Goal: Transaction & Acquisition: Purchase product/service

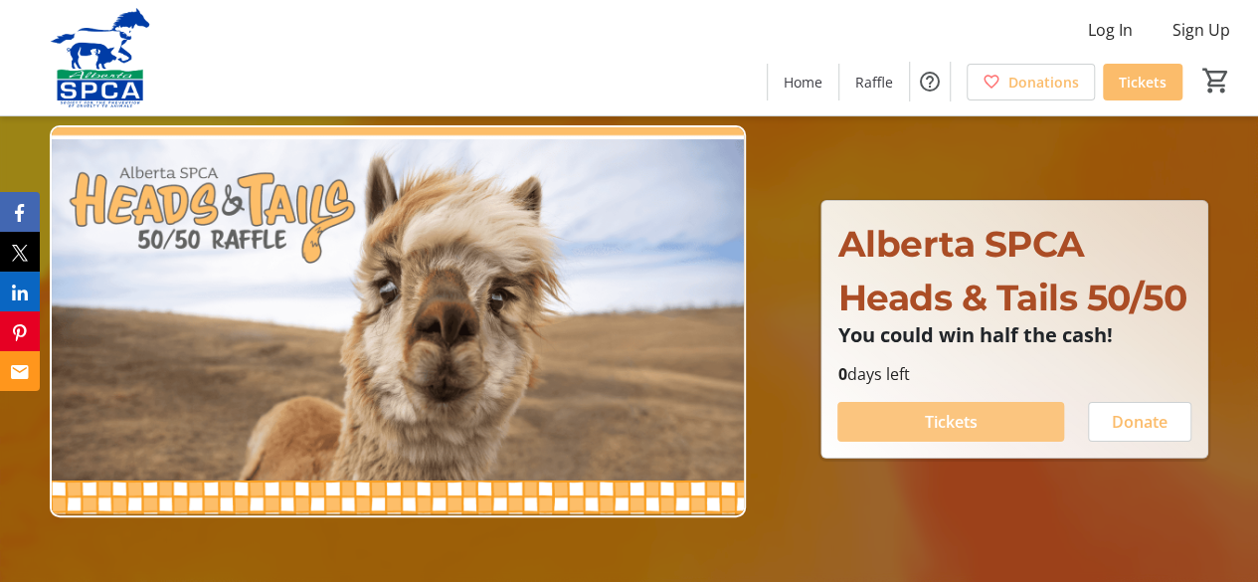
click at [966, 411] on span "Tickets" at bounding box center [951, 422] width 53 height 24
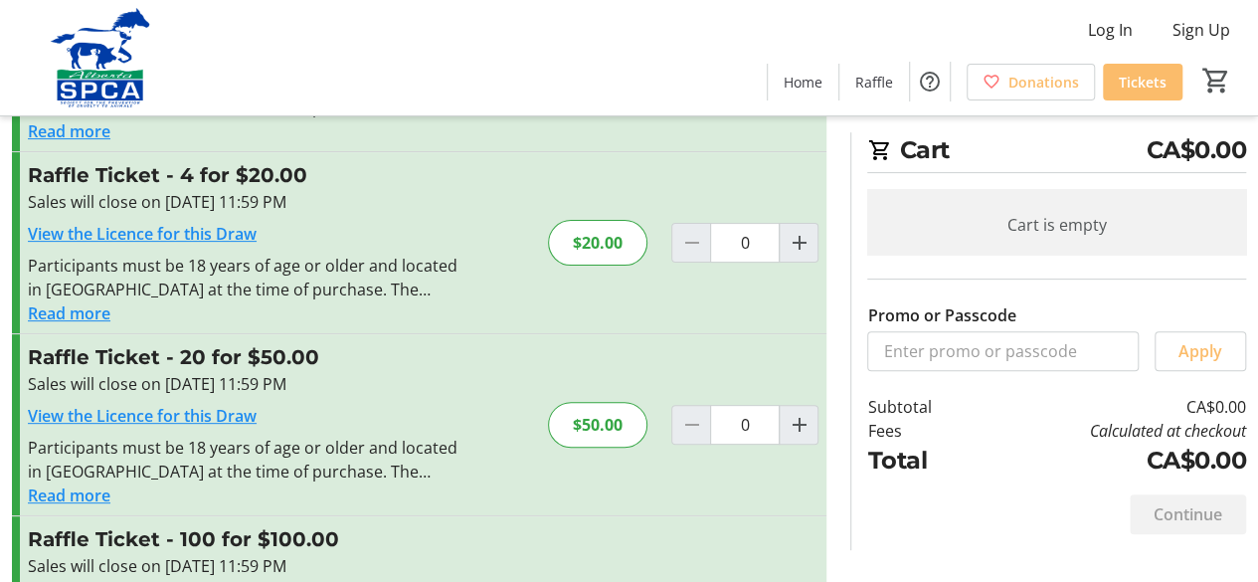
scroll to position [199, 0]
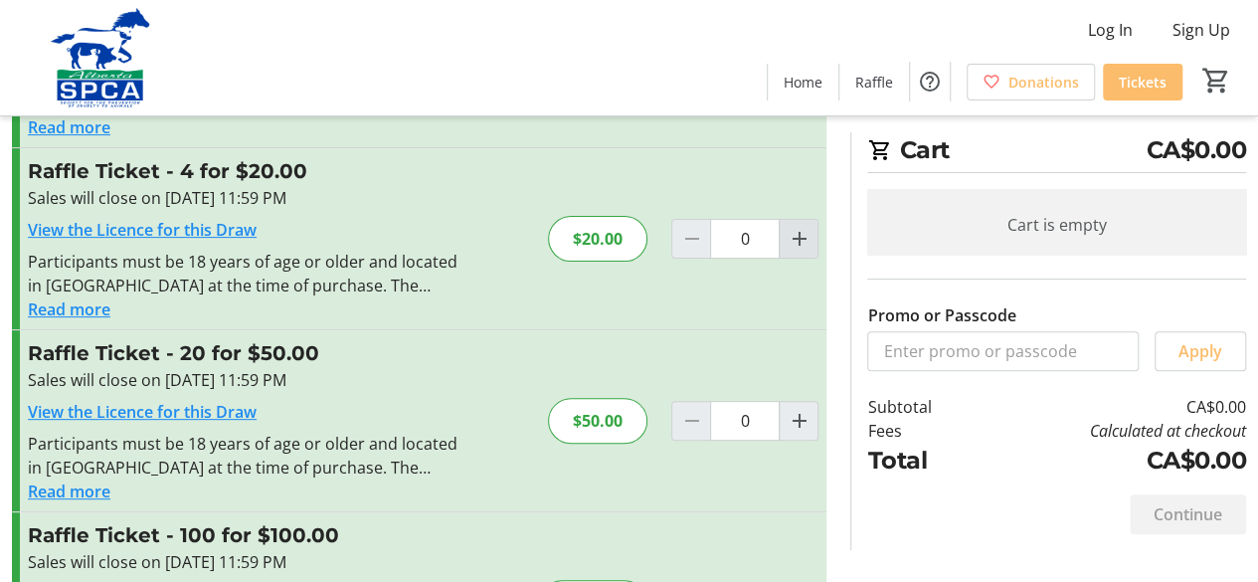
click at [802, 240] on mat-icon "Increment by one" at bounding box center [798, 239] width 24 height 24
type input "1"
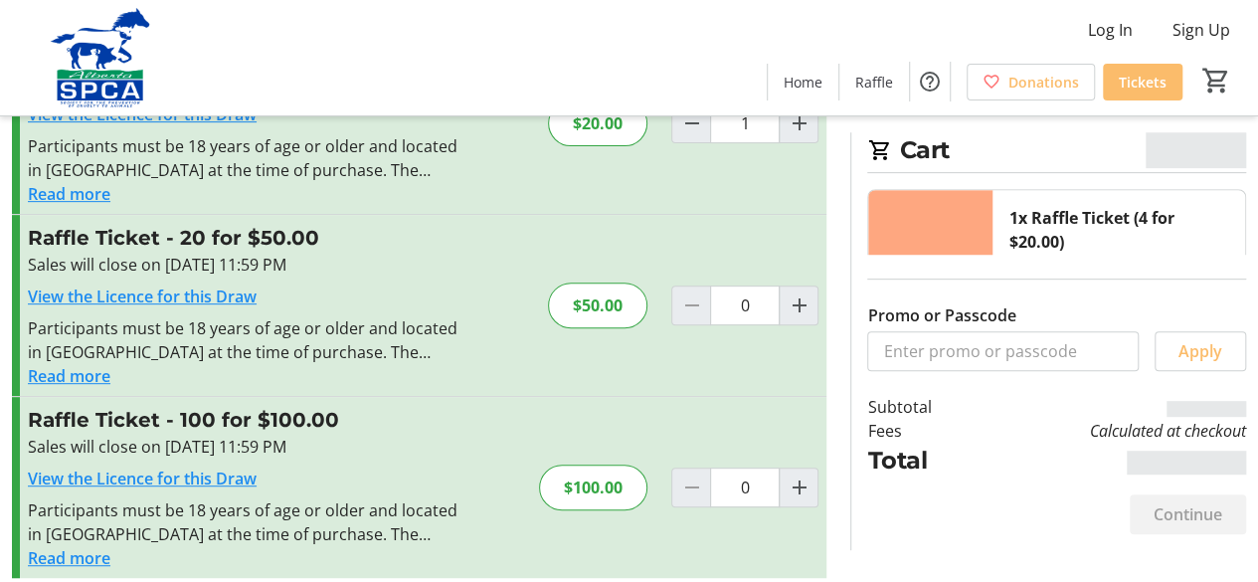
scroll to position [332, 0]
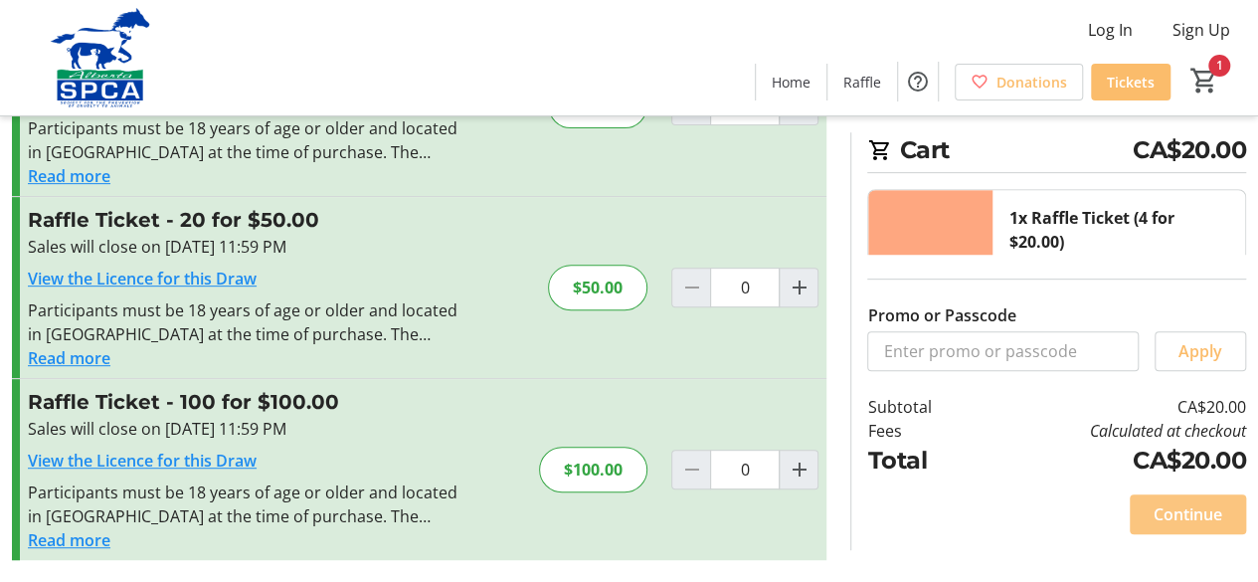
click at [1187, 506] on span "Continue" at bounding box center [1187, 514] width 69 height 24
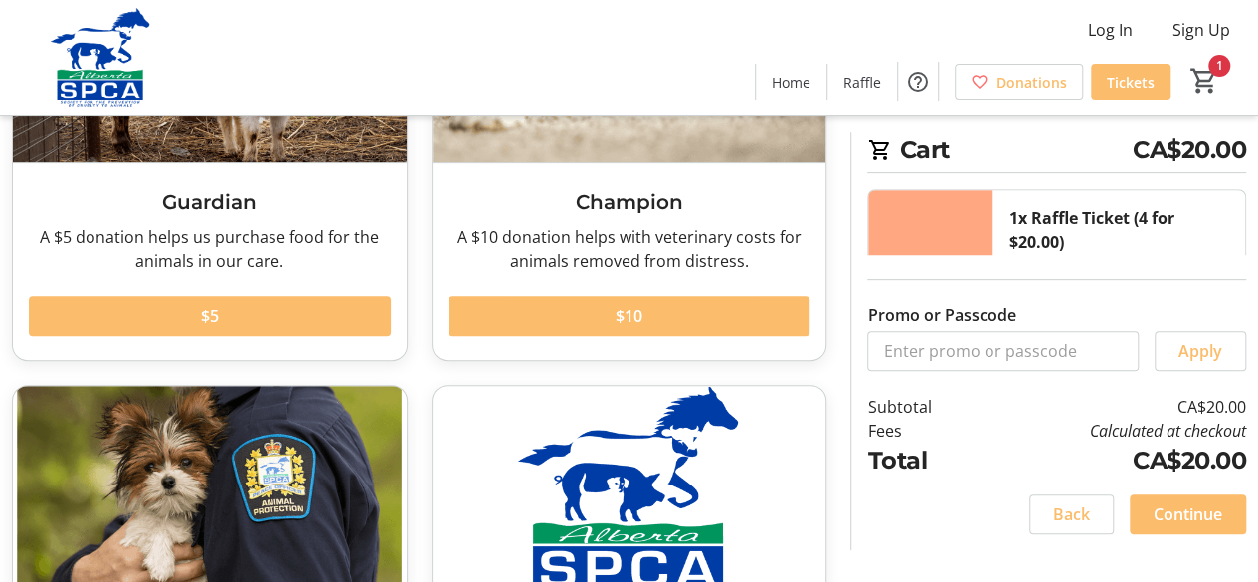
scroll to position [398, 0]
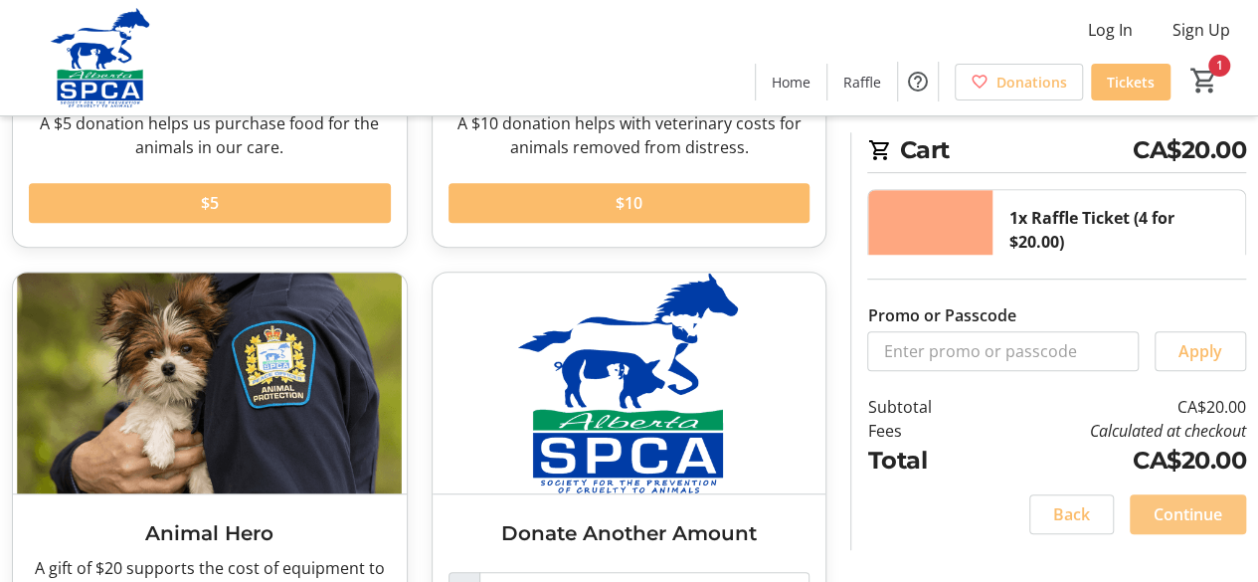
click at [1181, 512] on span "Continue" at bounding box center [1187, 514] width 69 height 24
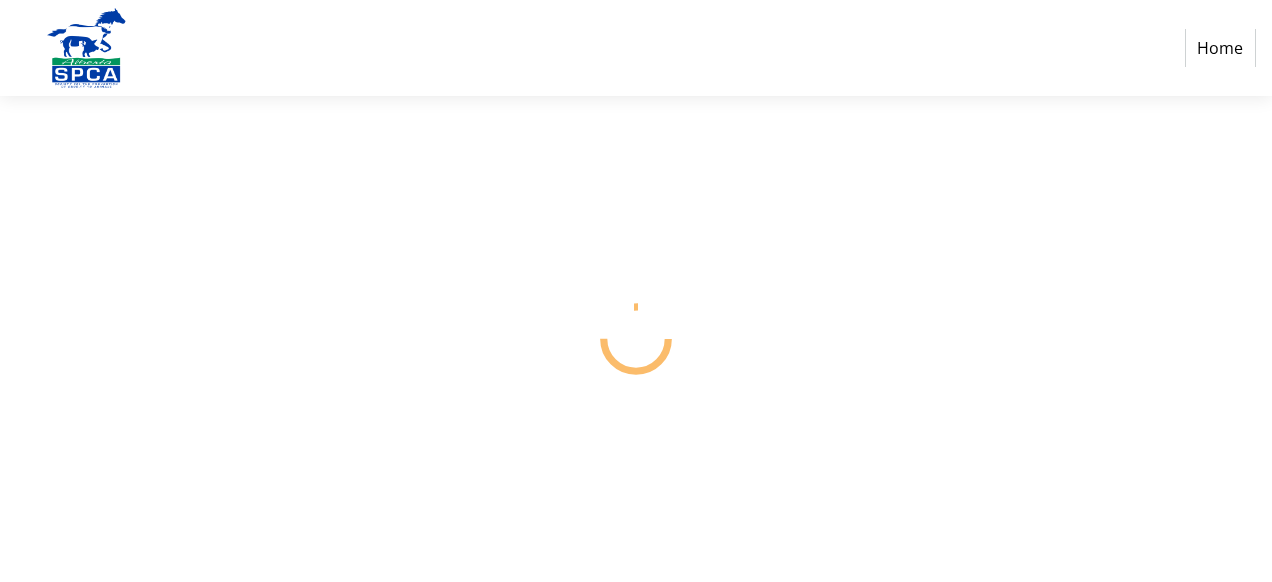
select select "CA"
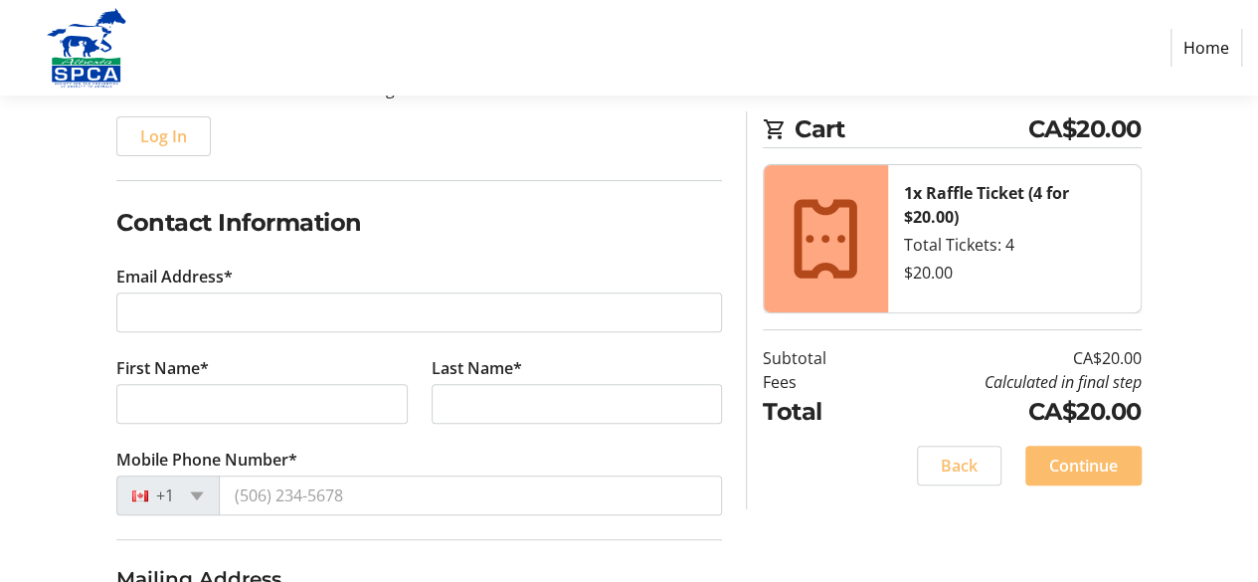
scroll to position [298, 0]
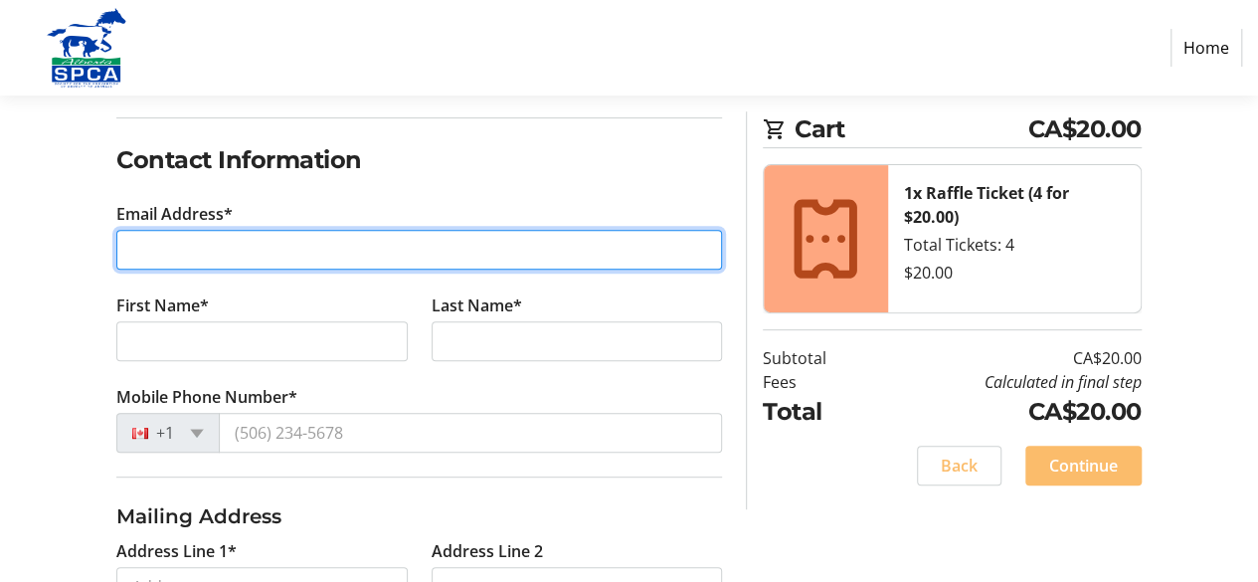
click at [398, 259] on input "Email Address*" at bounding box center [418, 250] width 605 height 40
type input "[EMAIL_ADDRESS][DOMAIN_NAME]"
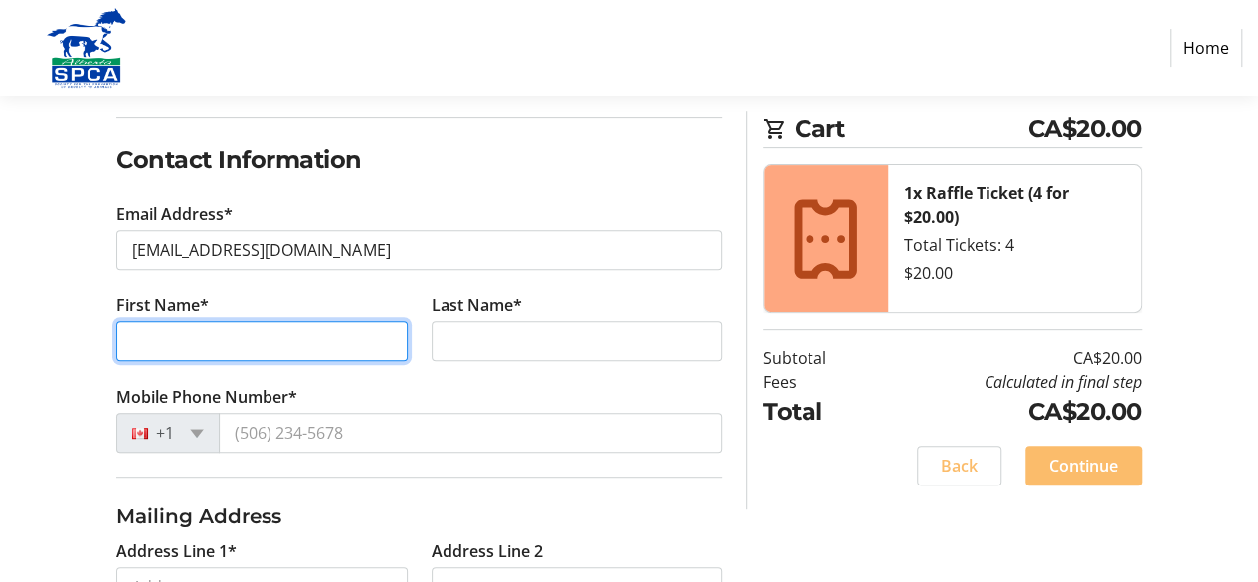
type input "[PERSON_NAME]"
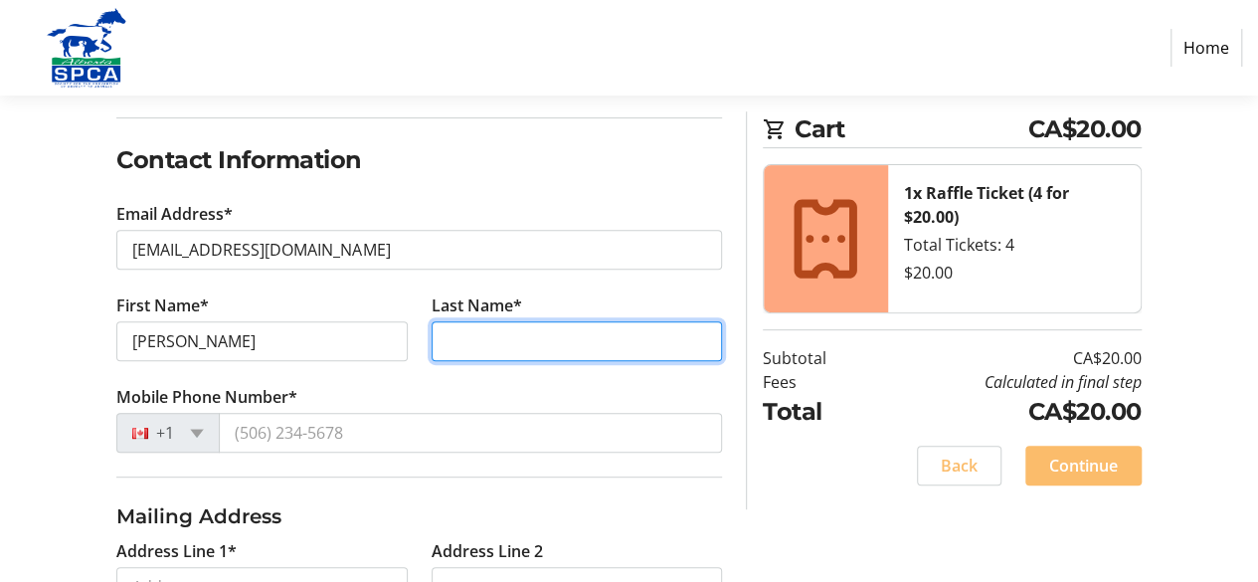
type input "[PERSON_NAME]"
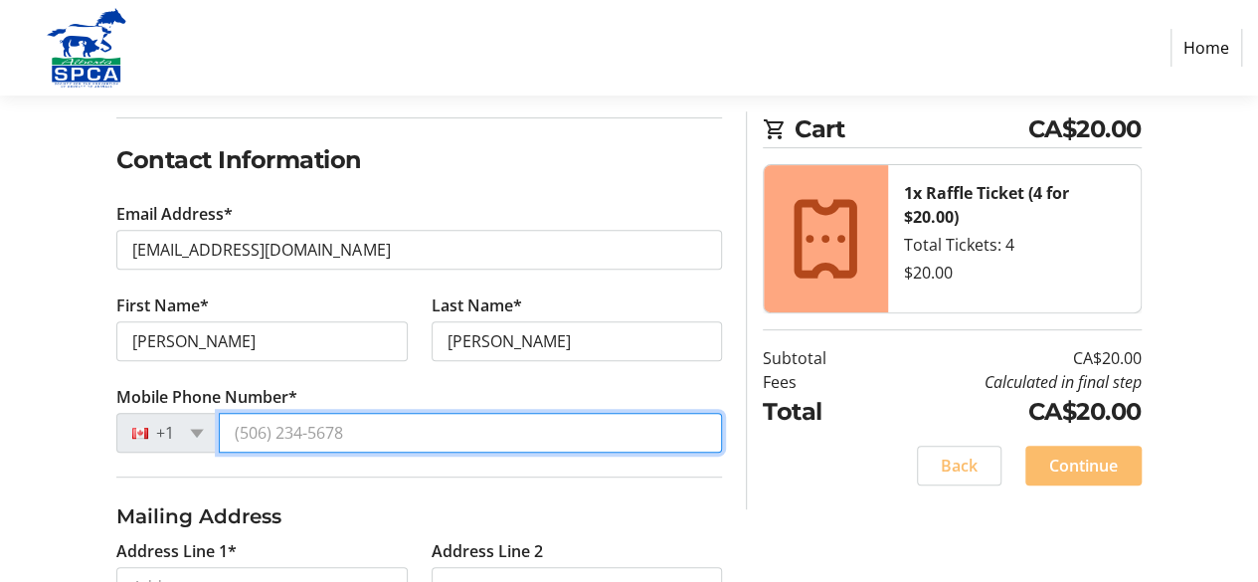
type input "[PHONE_NUMBER]"
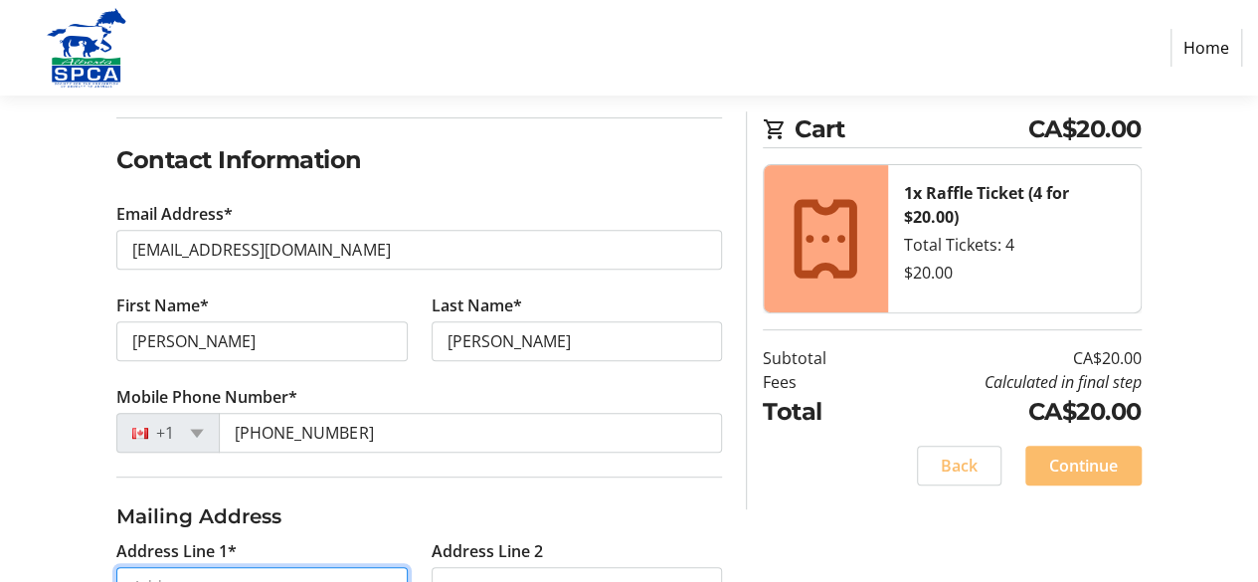
type input "27 Auburn Sound View SE"
type input "[GEOGRAPHIC_DATA]"
select select "AB"
type input "T3M1L2"
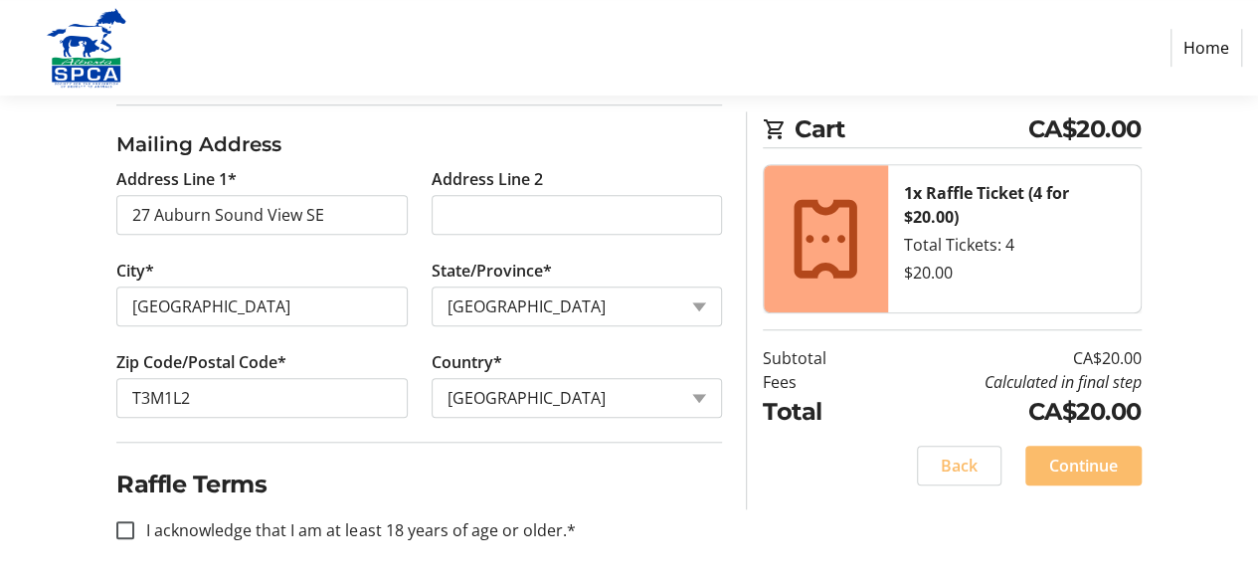
scroll to position [672, 0]
click at [128, 522] on input "I acknowledge that I am at least 18 years of age or older.*" at bounding box center [125, 528] width 18 height 18
checkbox input "true"
click at [1131, 464] on span at bounding box center [1083, 465] width 116 height 48
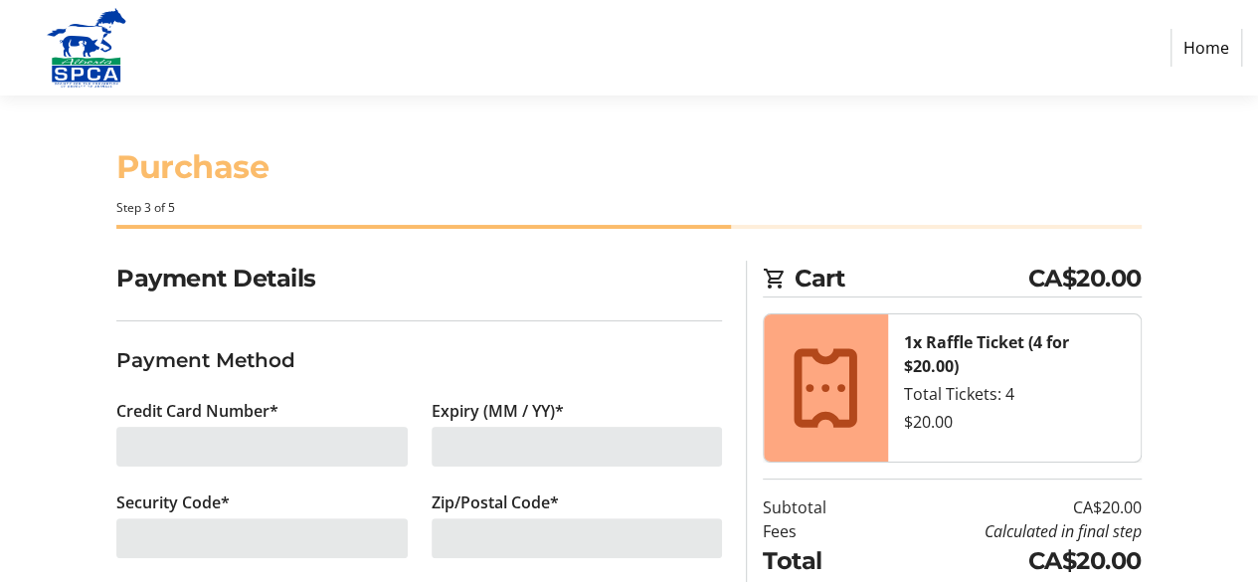
click at [407, 432] on div at bounding box center [423, 445] width 32 height 40
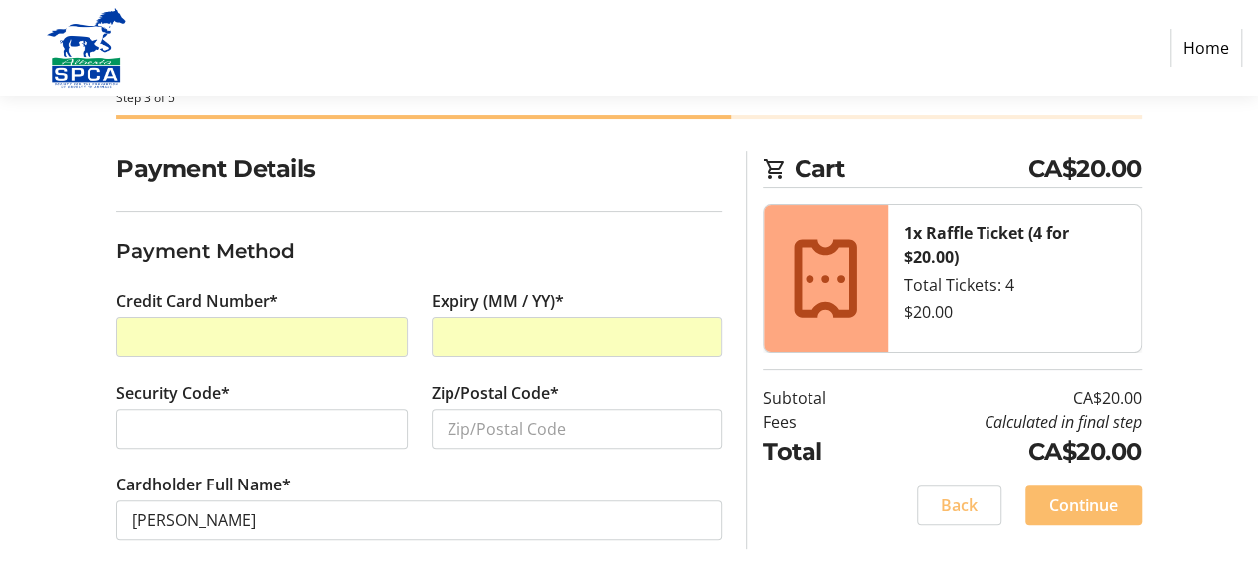
scroll to position [112, 0]
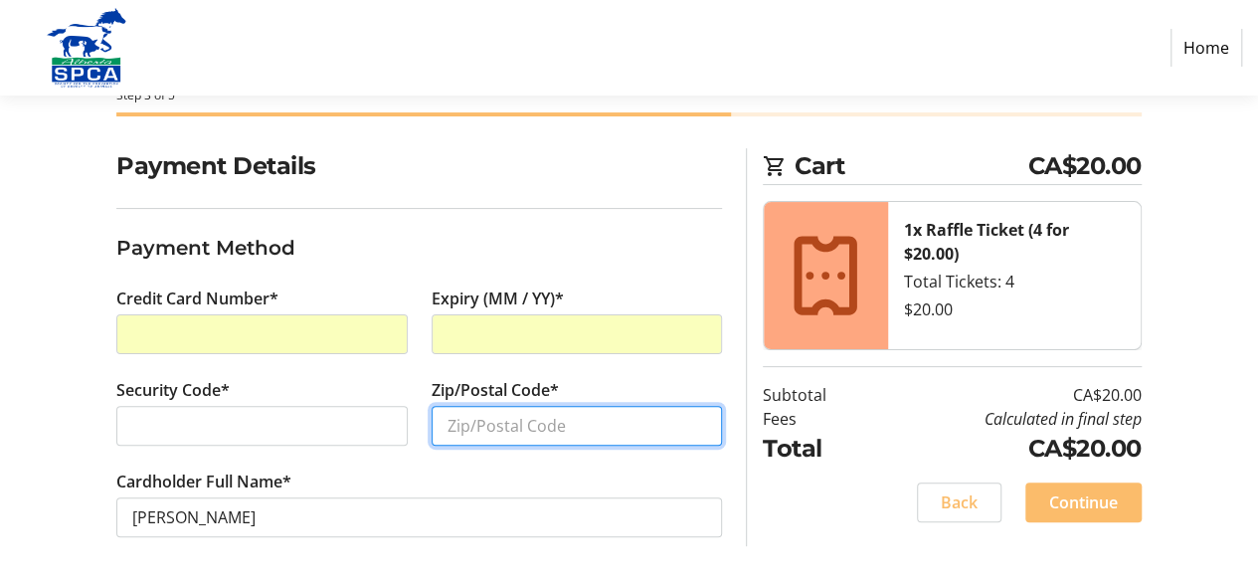
click at [515, 432] on input "Zip/Postal Code*" at bounding box center [576, 426] width 290 height 40
type input "T3M 1L2"
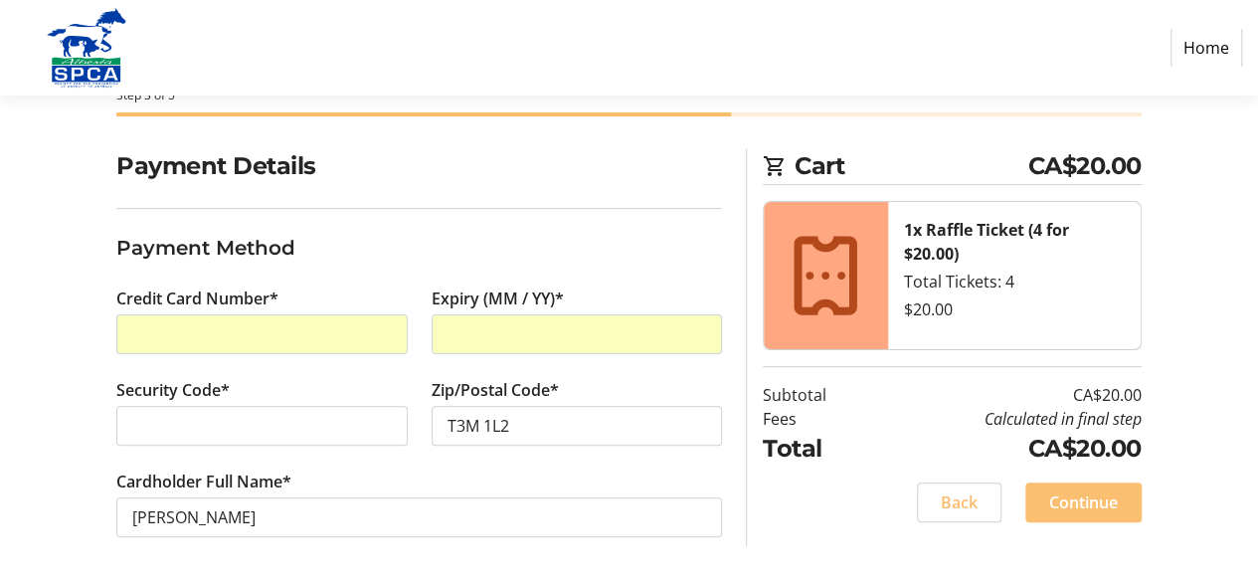
click at [1103, 501] on span "Continue" at bounding box center [1083, 502] width 69 height 24
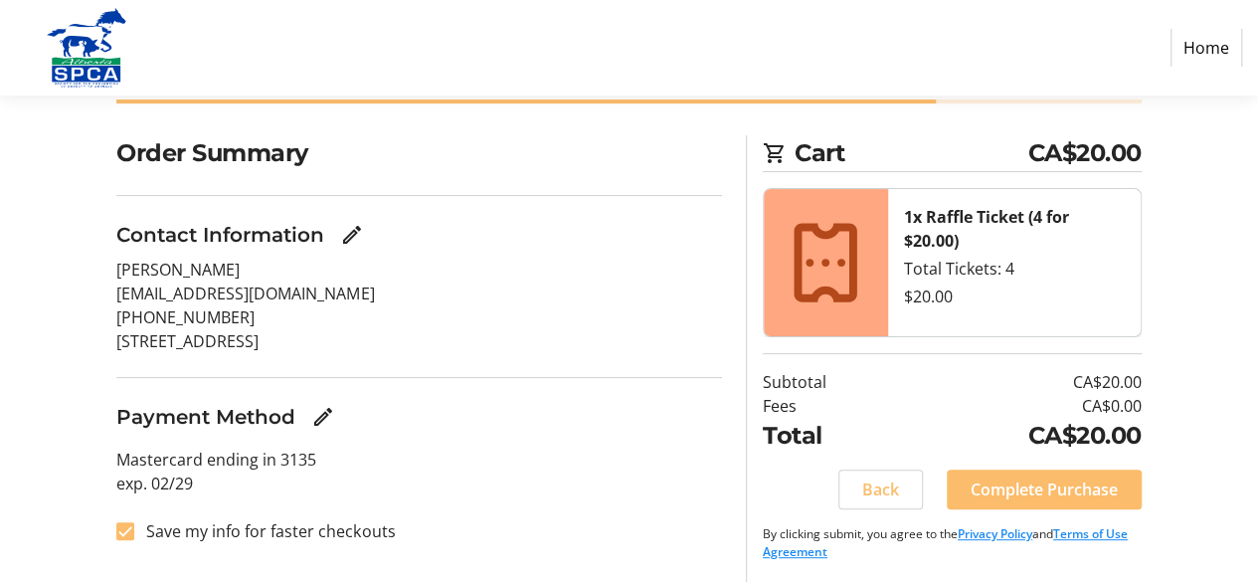
scroll to position [126, 0]
click at [1094, 494] on span "Complete Purchase" at bounding box center [1043, 488] width 147 height 24
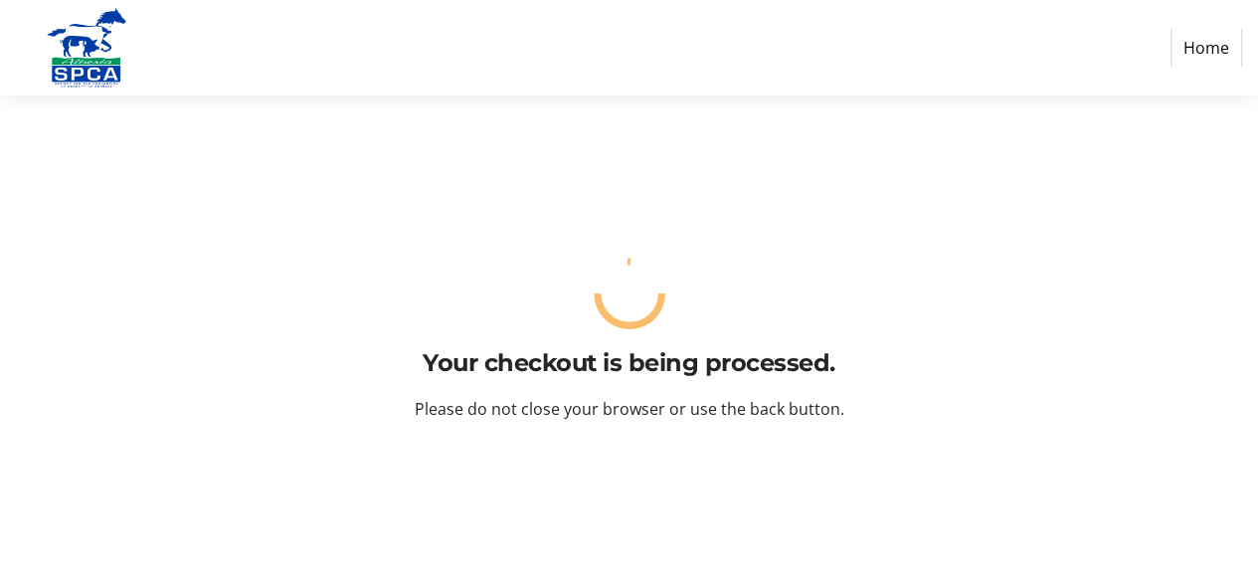
scroll to position [0, 0]
